Goal: Transaction & Acquisition: Purchase product/service

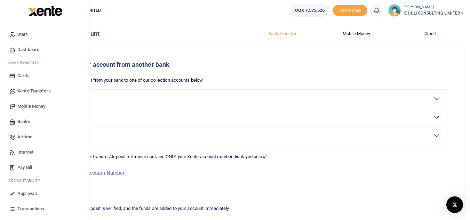
click at [33, 106] on span "Mobile Money" at bounding box center [31, 106] width 28 height 7
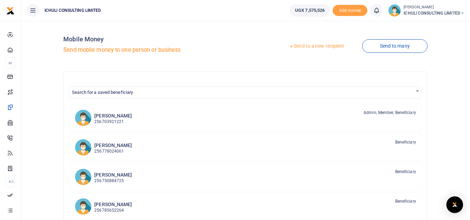
click at [302, 47] on link "Send to a new recipient" at bounding box center [316, 46] width 91 height 13
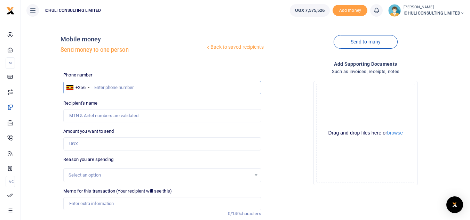
click at [121, 89] on input "text" at bounding box center [162, 87] width 198 height 13
paste input "754397501"
type input "754397501"
